Goal: Task Accomplishment & Management: Use online tool/utility

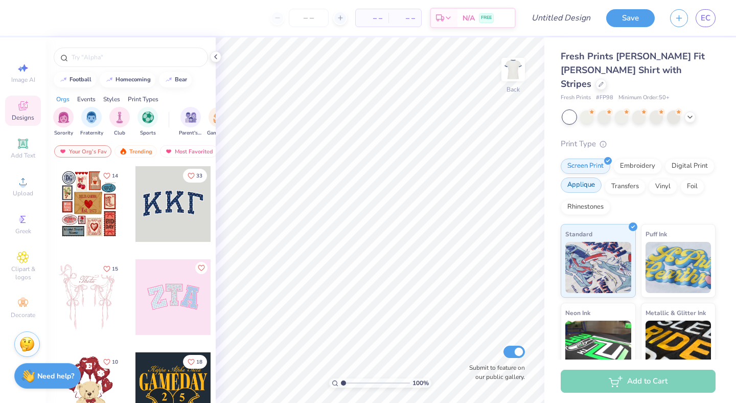
click at [586, 177] on div "Applique" at bounding box center [580, 184] width 41 height 15
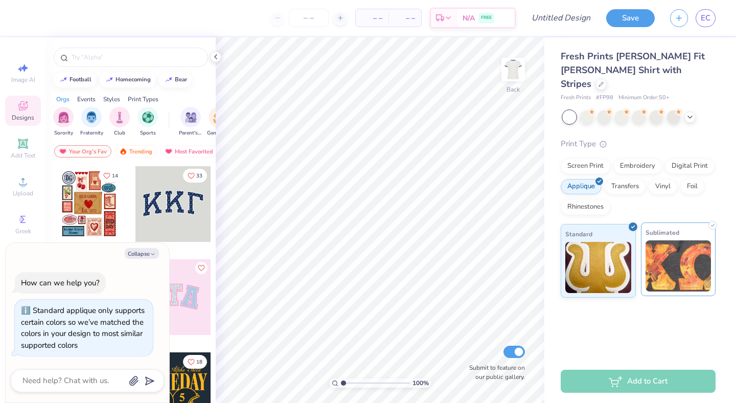
click at [660, 244] on img at bounding box center [678, 265] width 66 height 51
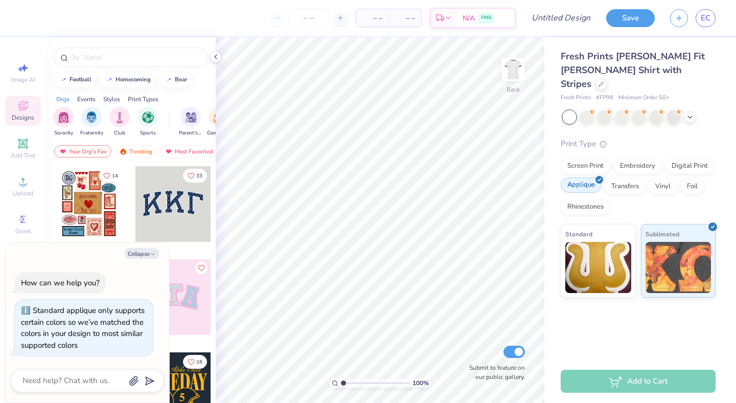
click at [591, 177] on div "Applique" at bounding box center [580, 184] width 41 height 15
click at [597, 177] on icon at bounding box center [599, 179] width 5 height 5
click at [678, 247] on img at bounding box center [678, 265] width 66 height 51
click at [25, 142] on icon at bounding box center [23, 143] width 8 height 8
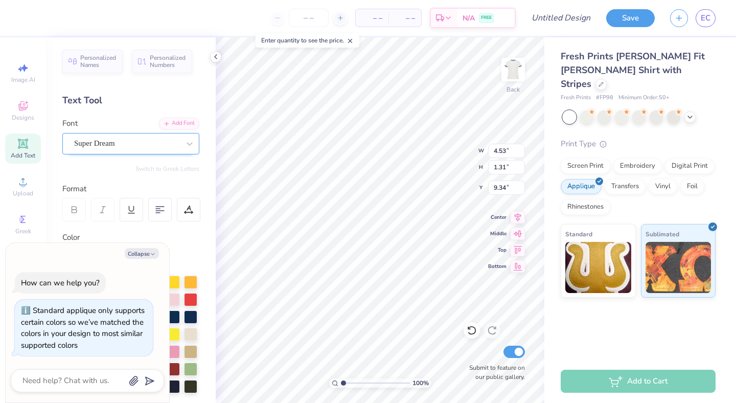
click at [178, 140] on div "Super Dream" at bounding box center [126, 143] width 107 height 16
click at [153, 251] on icon "button" at bounding box center [153, 254] width 6 height 6
type textarea "x"
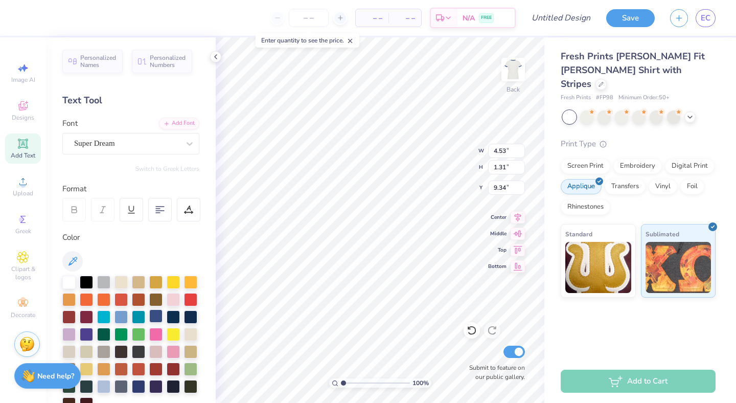
click at [152, 318] on div at bounding box center [155, 315] width 13 height 13
click at [118, 140] on div "Super Dream" at bounding box center [126, 143] width 107 height 16
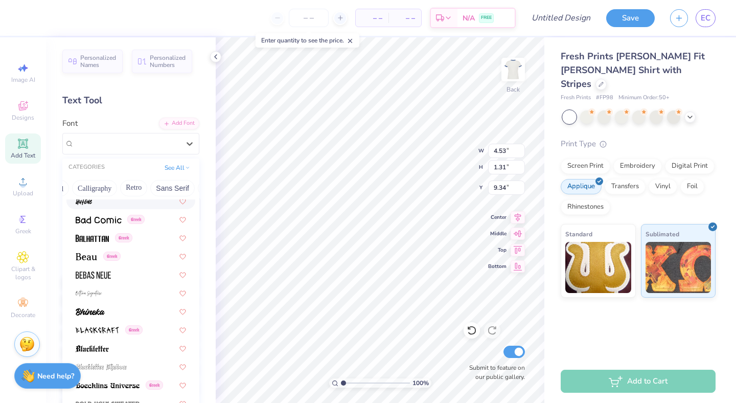
scroll to position [0, 181]
click at [133, 190] on button "Sans Serif" at bounding box center [150, 188] width 44 height 16
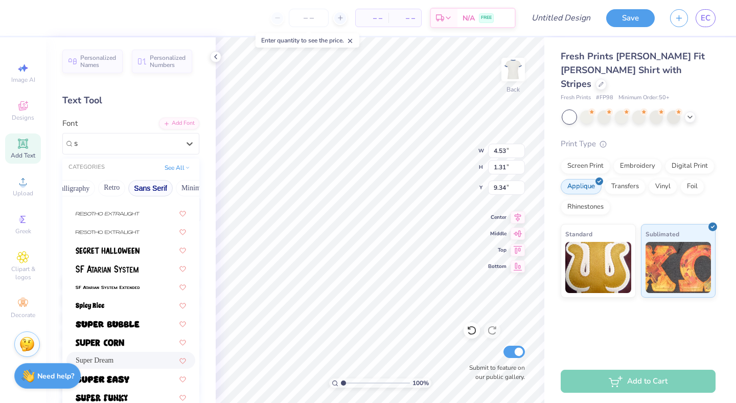
scroll to position [0, 0]
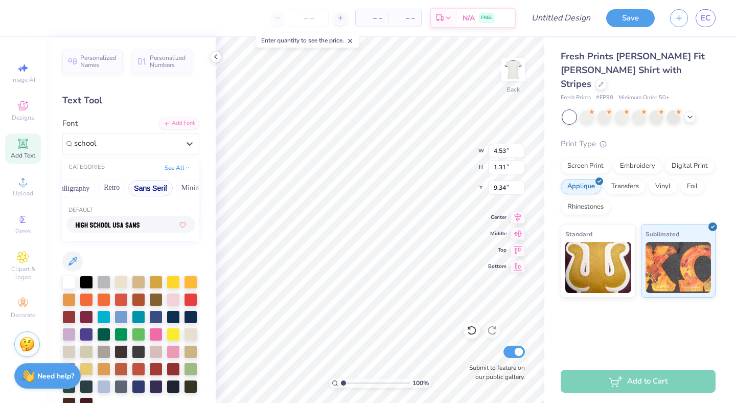
type input "school"
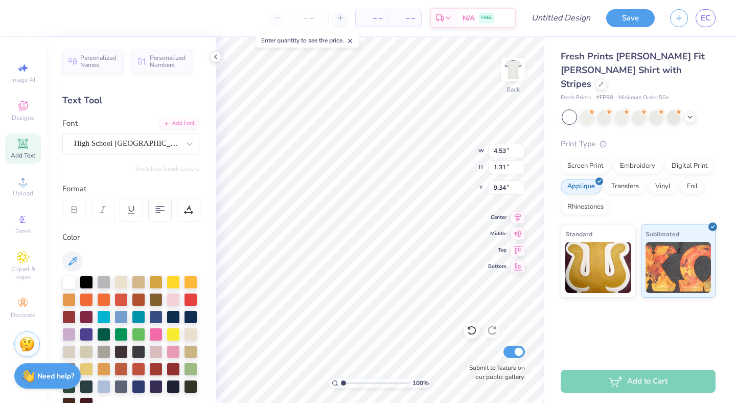
type input "3.87"
type input "1.49"
type input "9.26"
click at [159, 145] on div "High School [GEOGRAPHIC_DATA] Sans" at bounding box center [126, 143] width 107 height 16
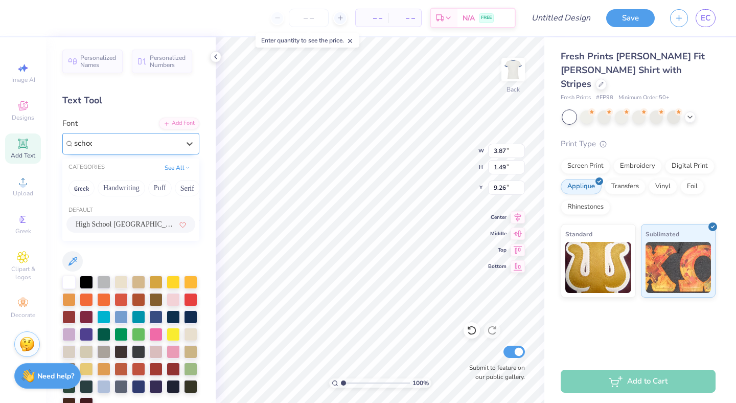
type input "school"
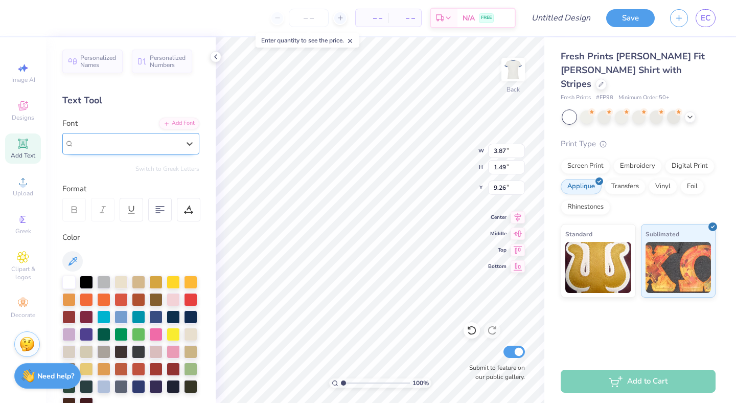
drag, startPoint x: 104, startPoint y: 145, endPoint x: 71, endPoint y: 144, distance: 32.7
click at [71, 144] on div "High School [GEOGRAPHIC_DATA] Sans" at bounding box center [130, 143] width 137 height 21
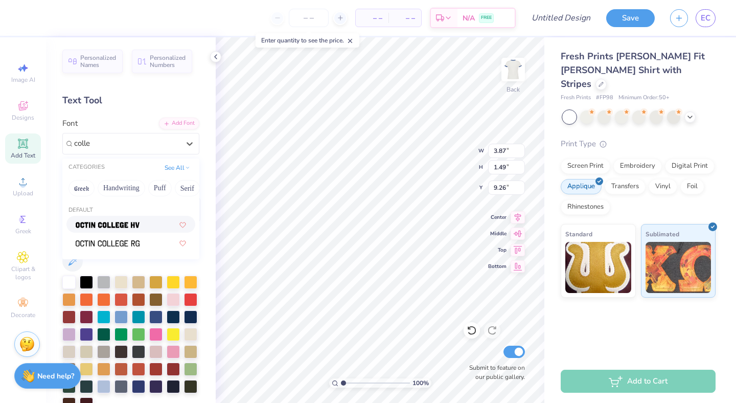
click at [102, 227] on img at bounding box center [108, 224] width 64 height 7
type input "colle"
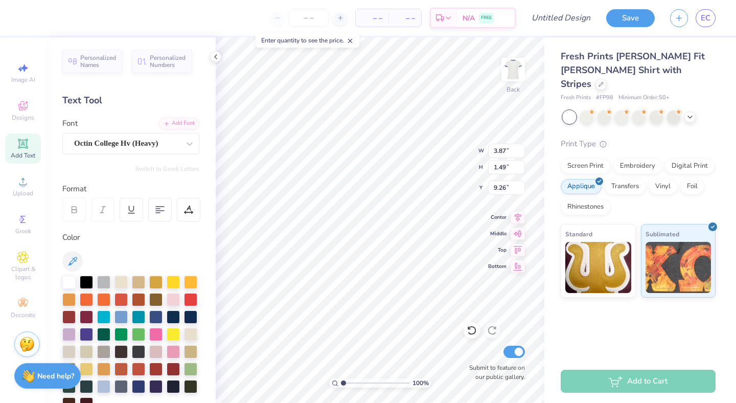
type input "4.00"
type input "1.31"
type input "9.34"
type textarea "[PERSON_NAME]"
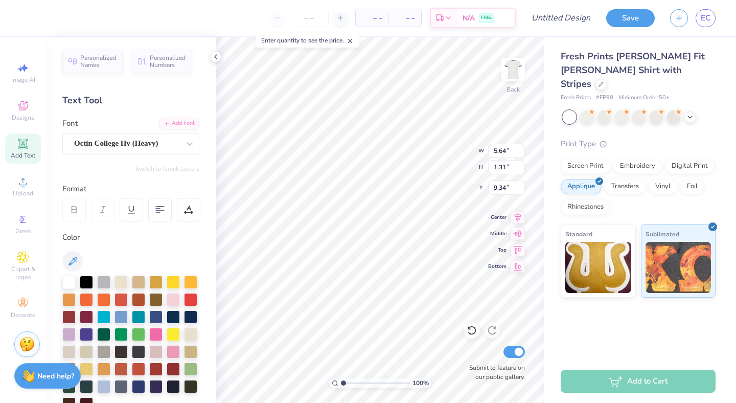
type input "3.00"
click at [597, 241] on img at bounding box center [598, 265] width 66 height 51
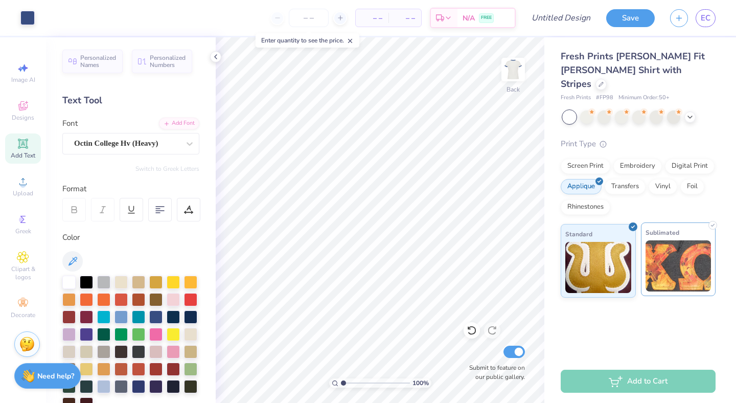
click at [687, 248] on img at bounding box center [678, 265] width 66 height 51
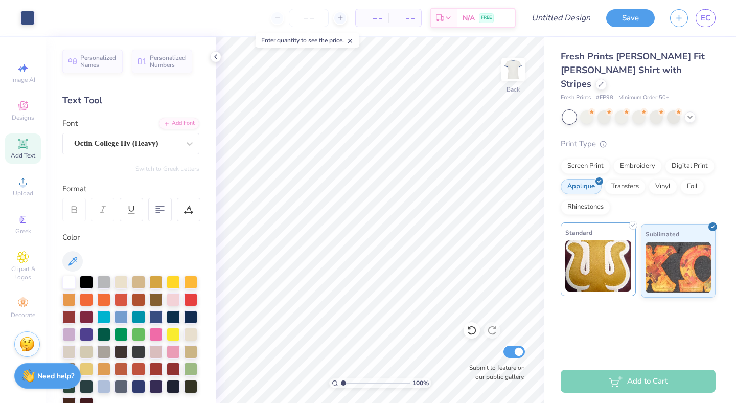
click at [604, 261] on img at bounding box center [598, 265] width 66 height 51
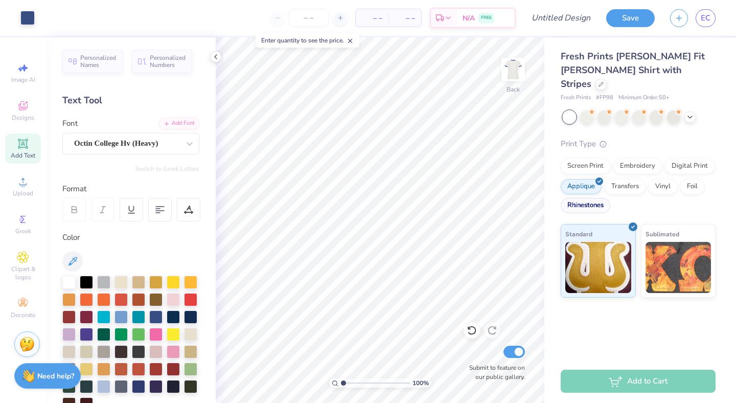
click at [584, 198] on div "Rhinestones" at bounding box center [585, 205] width 50 height 15
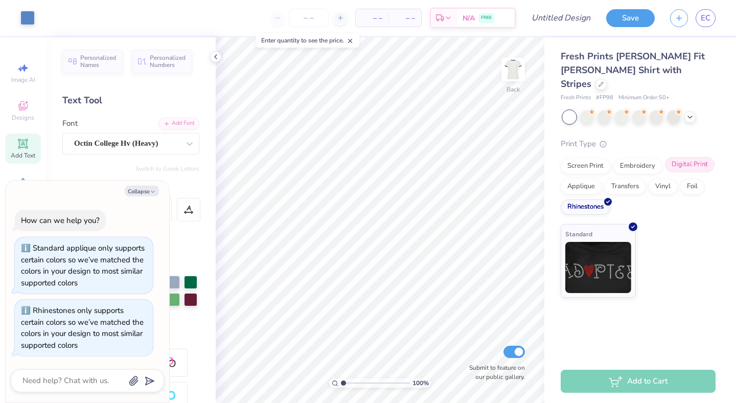
click at [672, 157] on div "Digital Print" at bounding box center [690, 164] width 50 height 15
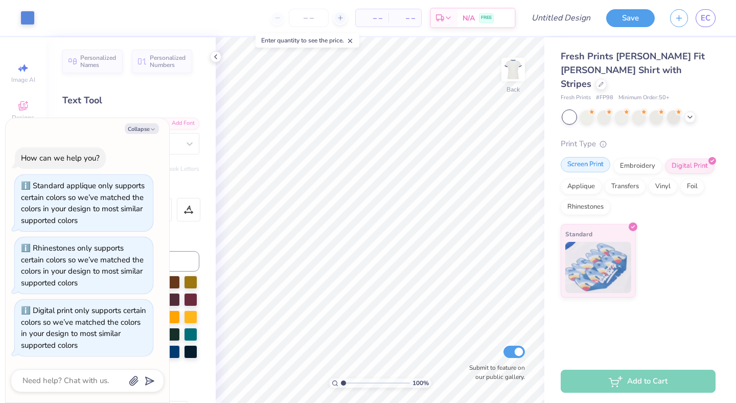
click at [583, 157] on div "Screen Print" at bounding box center [585, 164] width 50 height 15
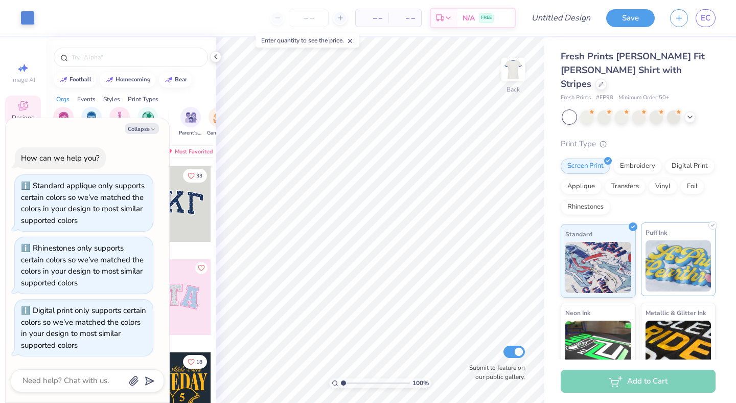
scroll to position [8, 0]
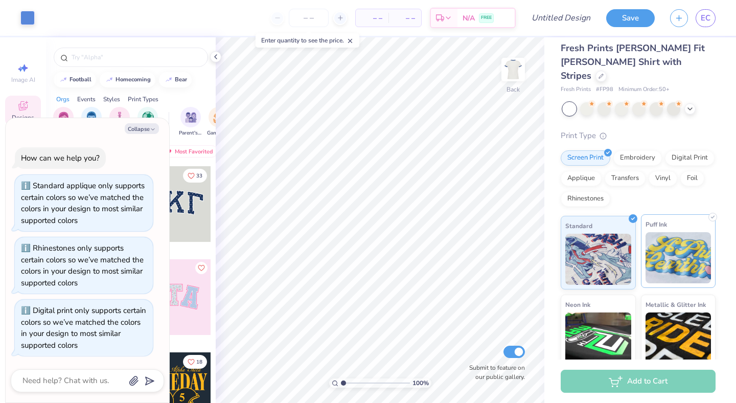
click at [665, 239] on img at bounding box center [678, 257] width 66 height 51
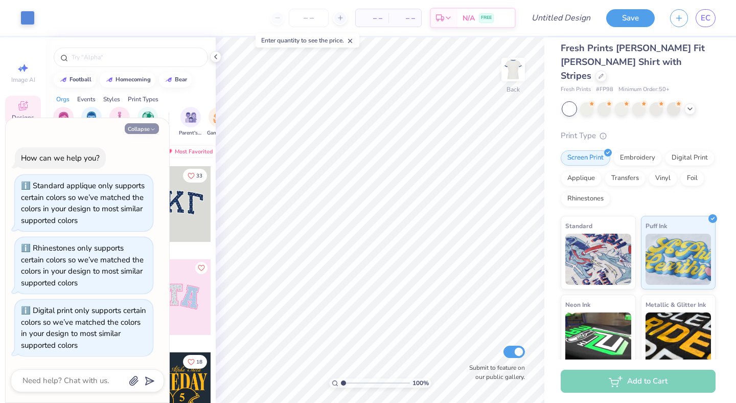
click at [139, 128] on button "Collapse" at bounding box center [142, 128] width 34 height 11
type textarea "x"
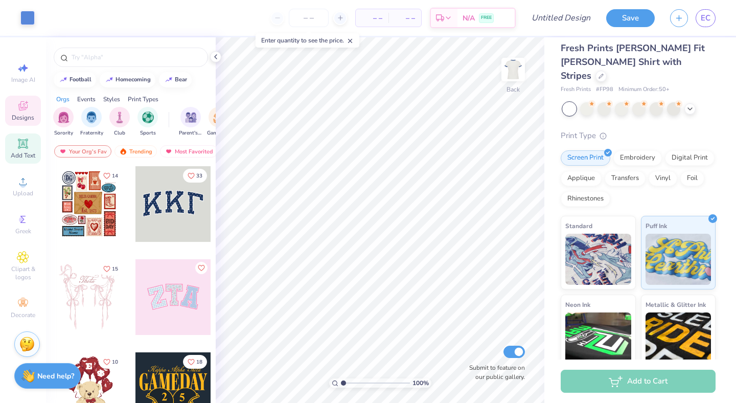
click at [21, 147] on icon at bounding box center [23, 143] width 12 height 12
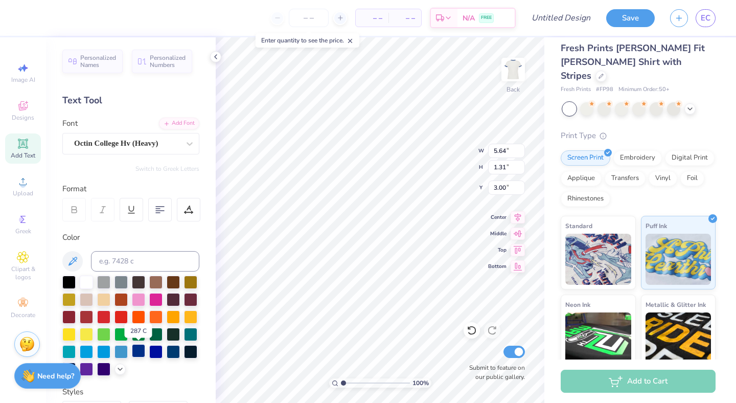
click at [137, 350] on div at bounding box center [138, 350] width 13 height 13
click at [115, 133] on div "Octin College Hv (Heavy)" at bounding box center [130, 143] width 137 height 21
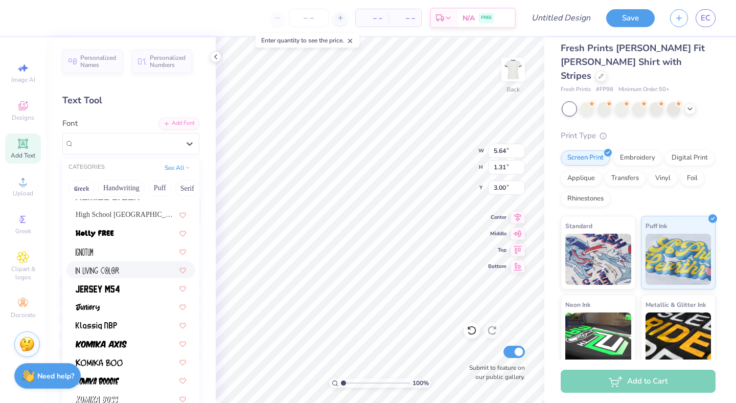
scroll to position [289, 0]
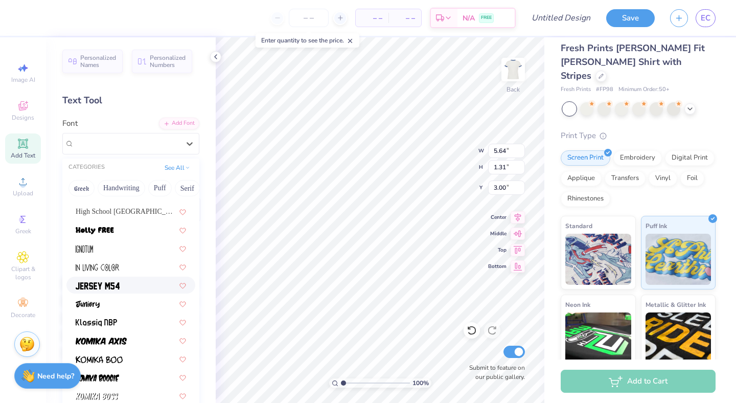
click at [121, 289] on div at bounding box center [131, 284] width 110 height 11
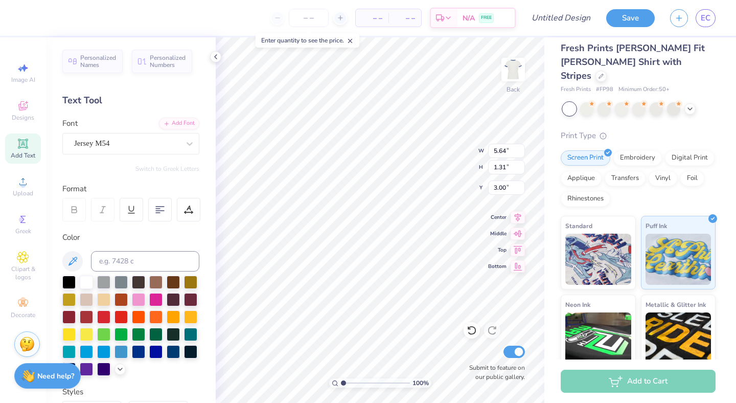
type input "5.08"
type input "1.44"
type input "2.94"
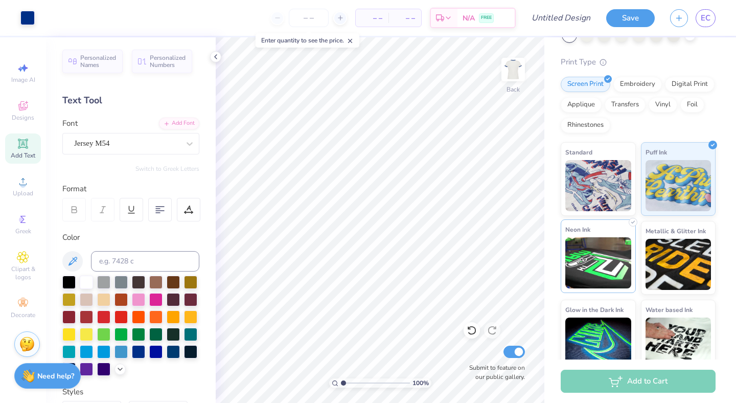
scroll to position [81, 0]
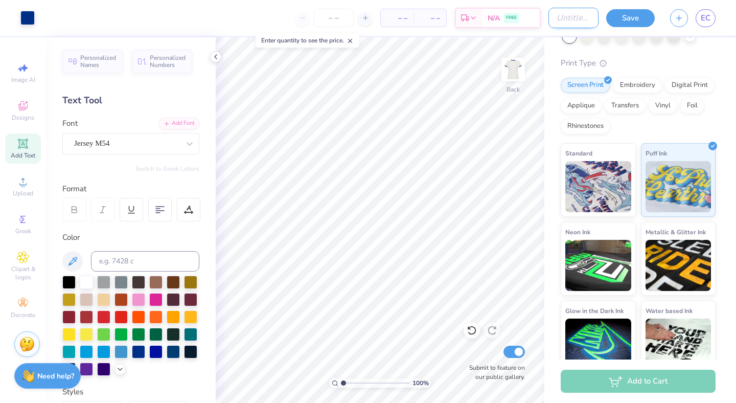
click at [557, 17] on input "Design Title" at bounding box center [573, 18] width 50 height 20
type input "s"
type input "j"
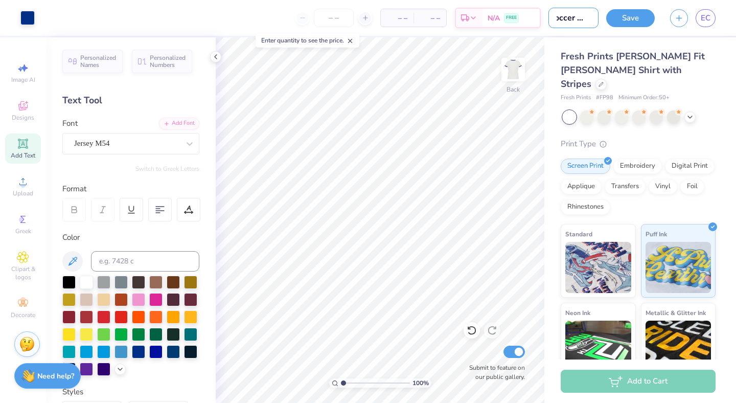
scroll to position [0, 10]
type input "soccer shirt"
click at [641, 13] on button "Save" at bounding box center [630, 17] width 49 height 18
